Goal: Find specific fact: Find specific fact

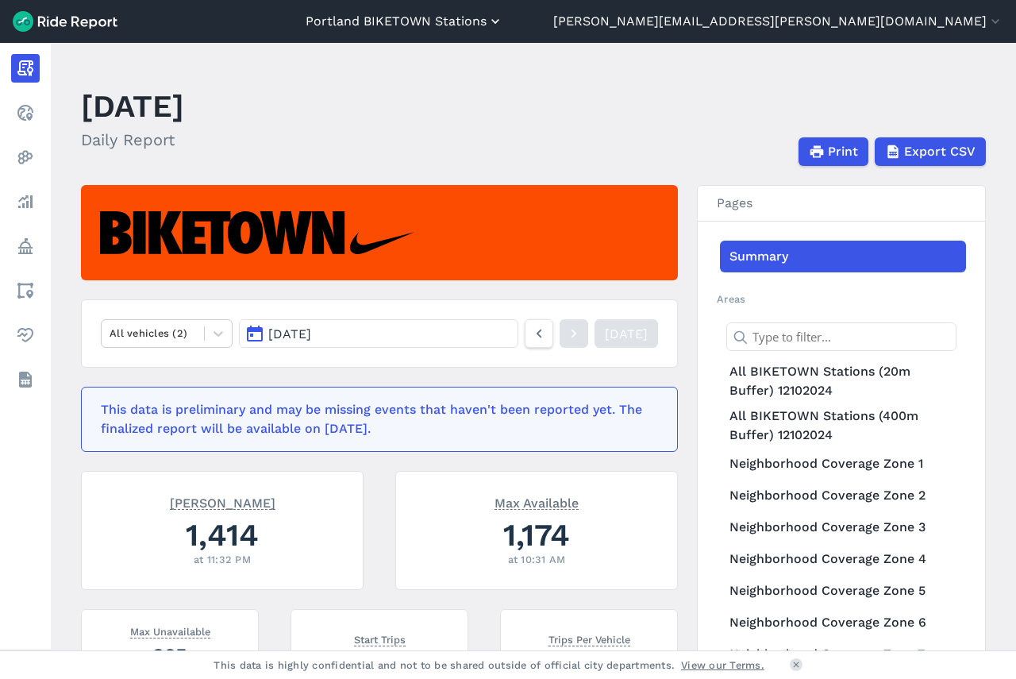
click at [503, 14] on button "Portland BIKETOWN Stations" at bounding box center [405, 21] width 198 height 19
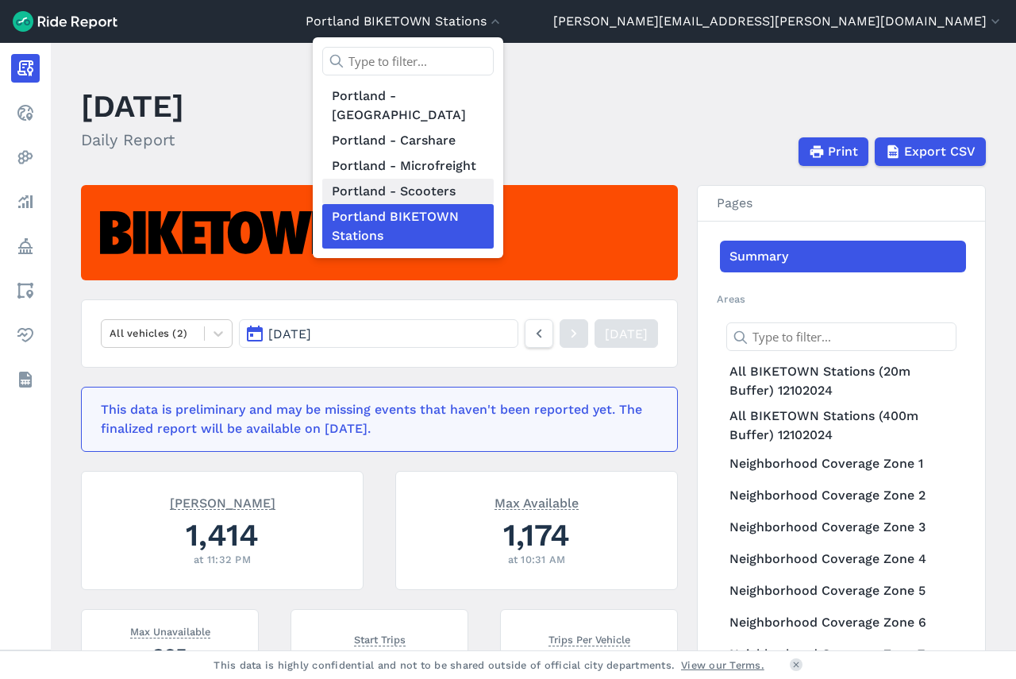
click at [494, 179] on link "Portland - Scooters" at bounding box center [407, 191] width 171 height 25
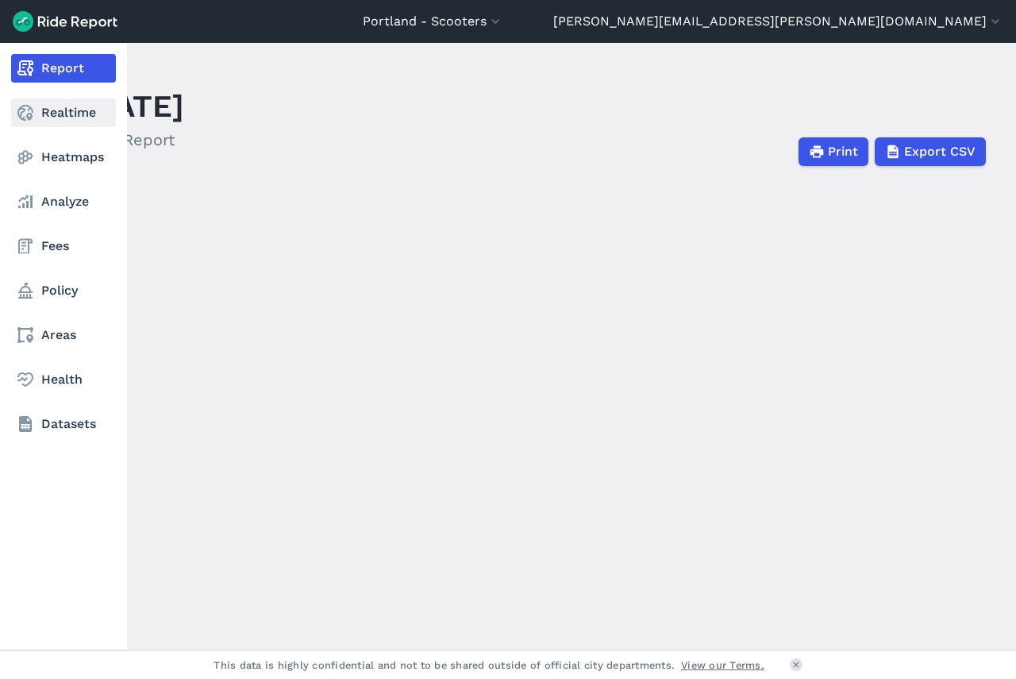
click at [52, 108] on link "Realtime" at bounding box center [63, 112] width 105 height 29
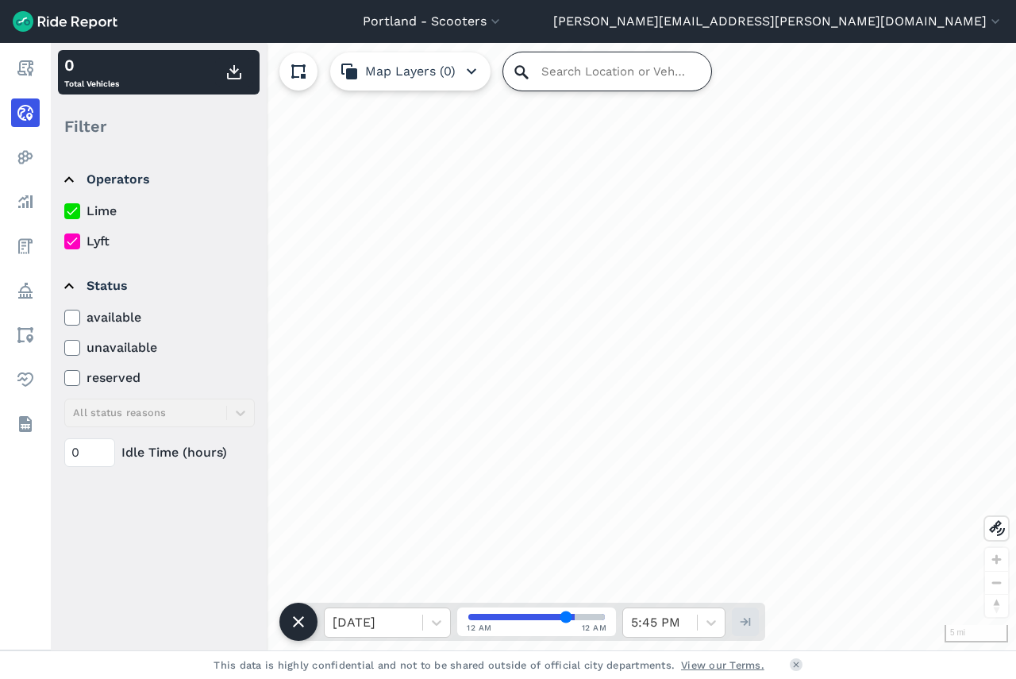
click at [545, 67] on input "Search Location or Vehicles" at bounding box center [607, 71] width 208 height 38
click at [104, 209] on label "Lime" at bounding box center [159, 211] width 191 height 19
click at [64, 209] on input "Lime" at bounding box center [64, 207] width 0 height 10
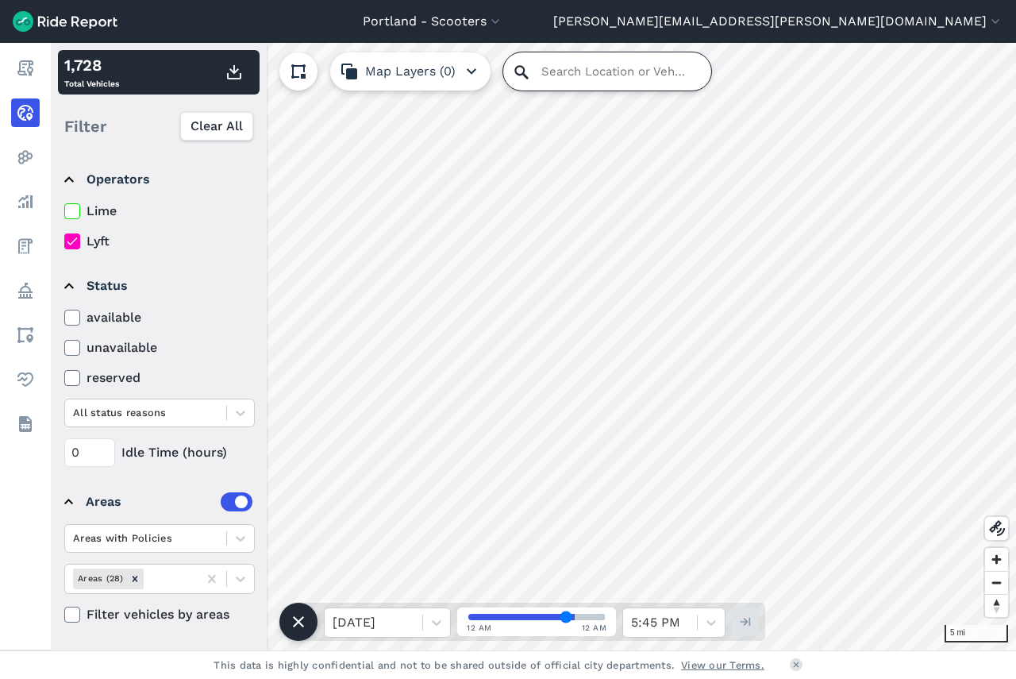
click at [552, 81] on input "Search Location or Vehicles" at bounding box center [607, 71] width 208 height 38
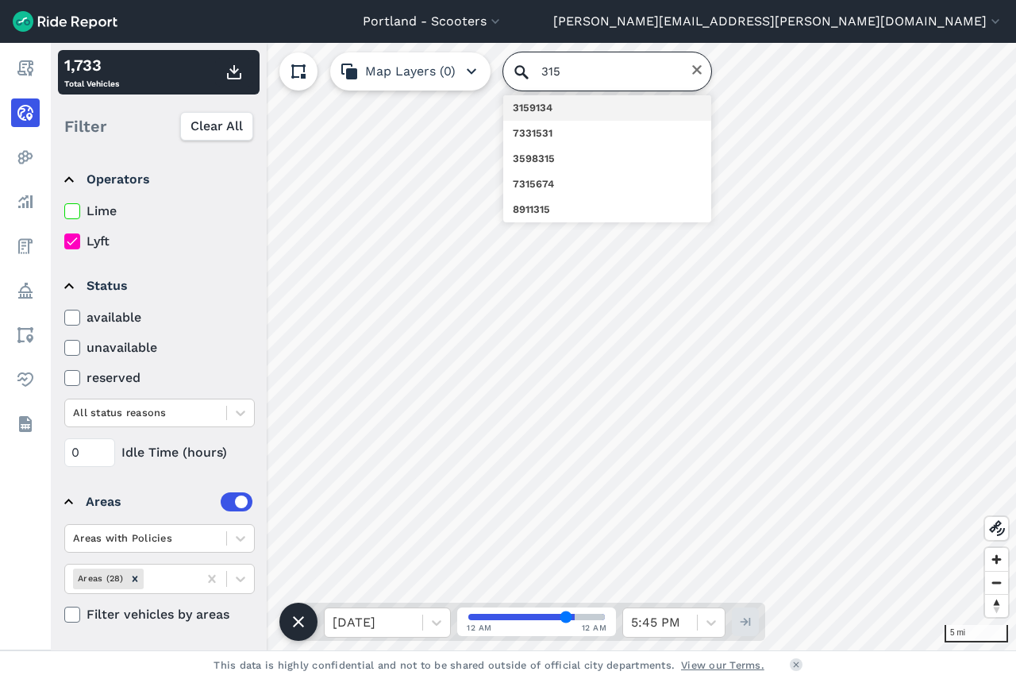
type input "315"
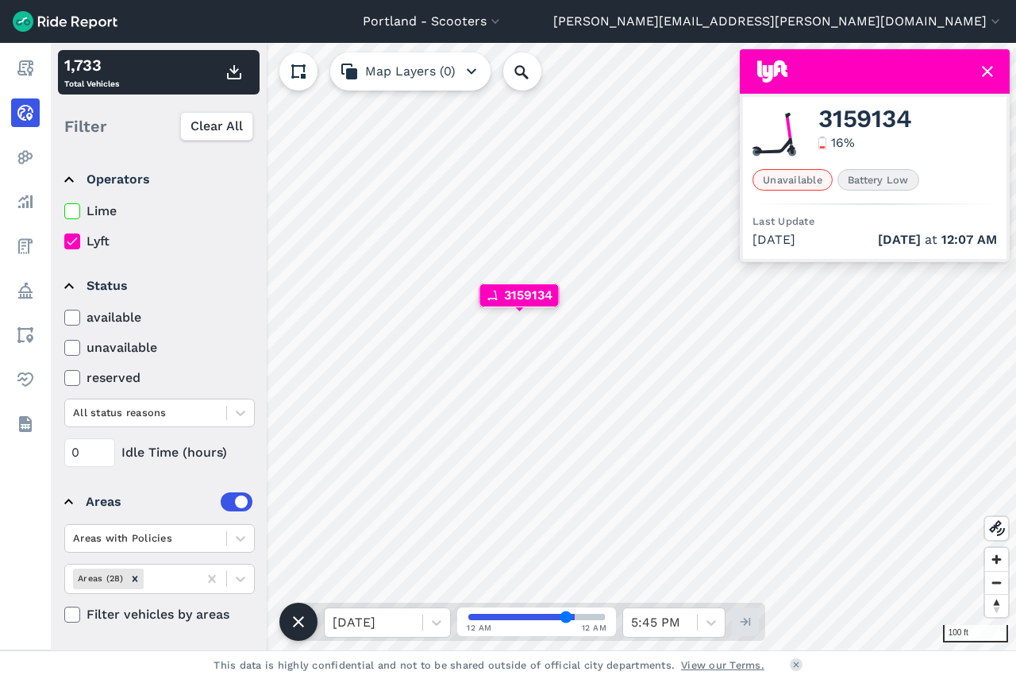
click at [857, 126] on span "3159134" at bounding box center [864, 119] width 93 height 19
click at [857, 125] on span "3159134" at bounding box center [864, 119] width 93 height 19
copy span "3159134"
